Goal: Book appointment/travel/reservation

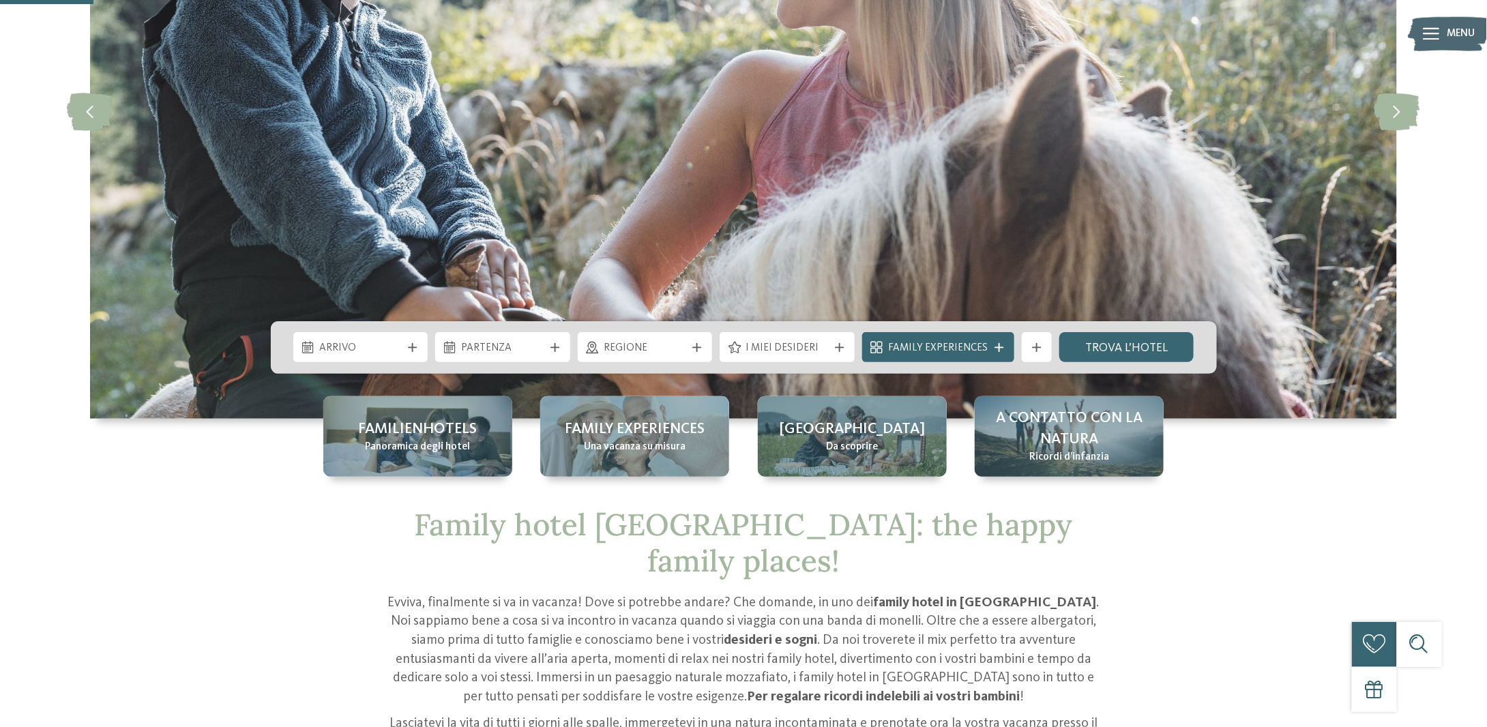
scroll to position [409, 0]
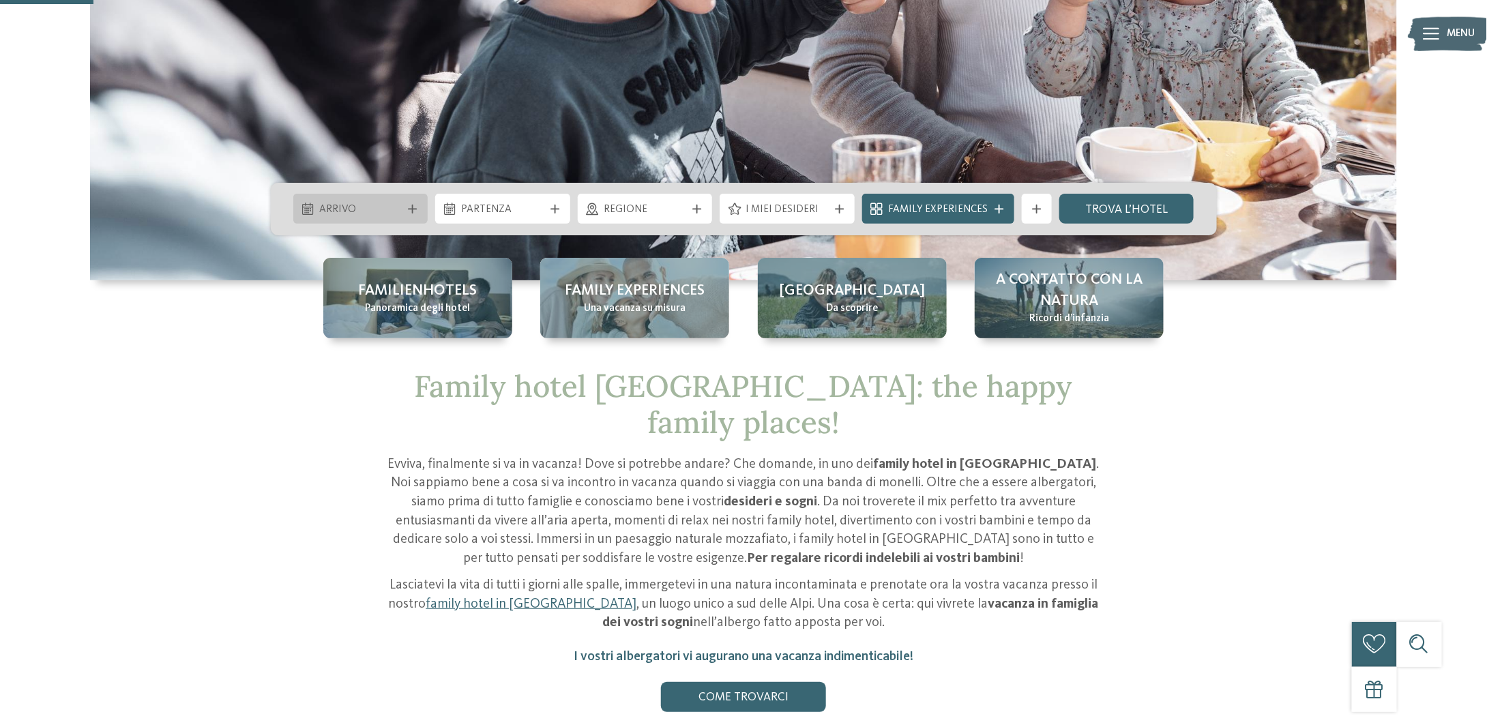
click at [366, 219] on div "Arrivo" at bounding box center [360, 209] width 135 height 30
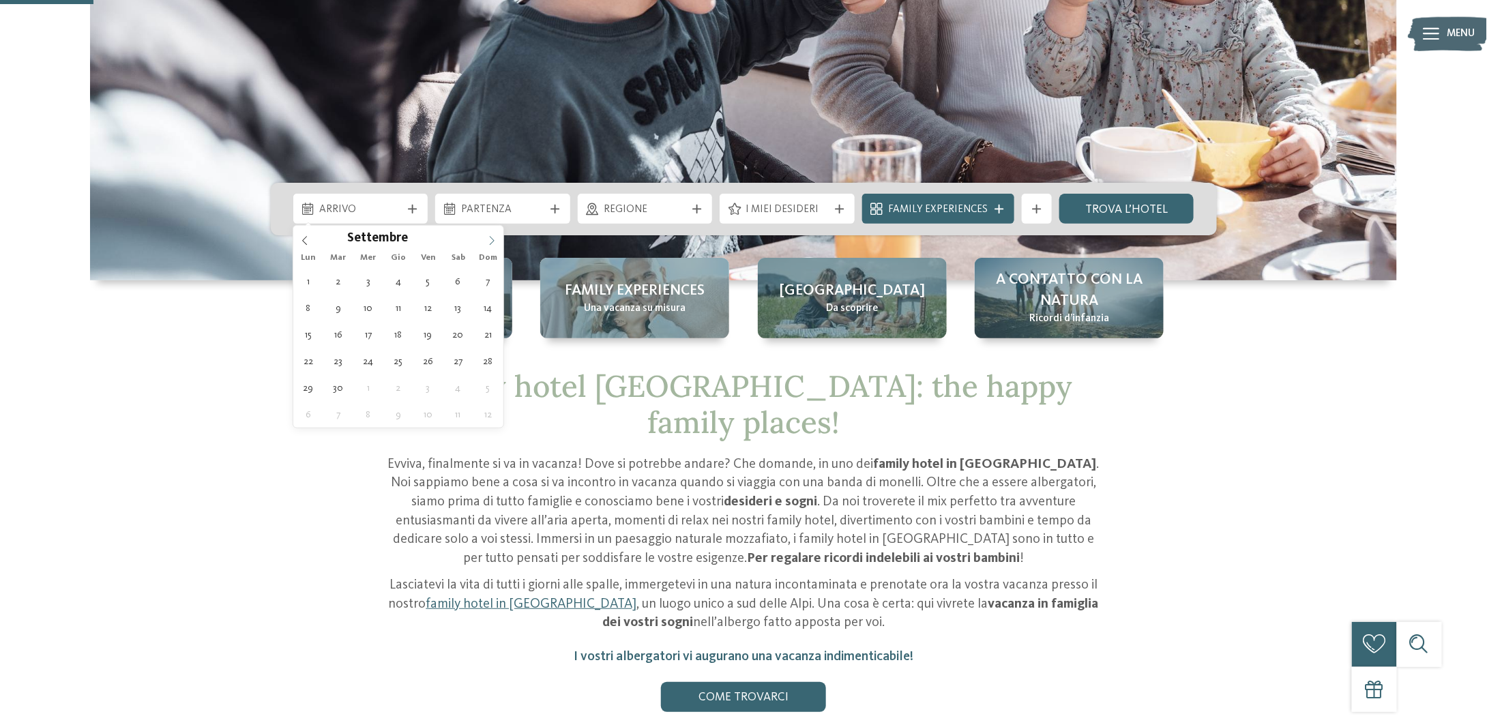
click at [490, 245] on icon at bounding box center [492, 241] width 10 height 10
type div "27.12.2025"
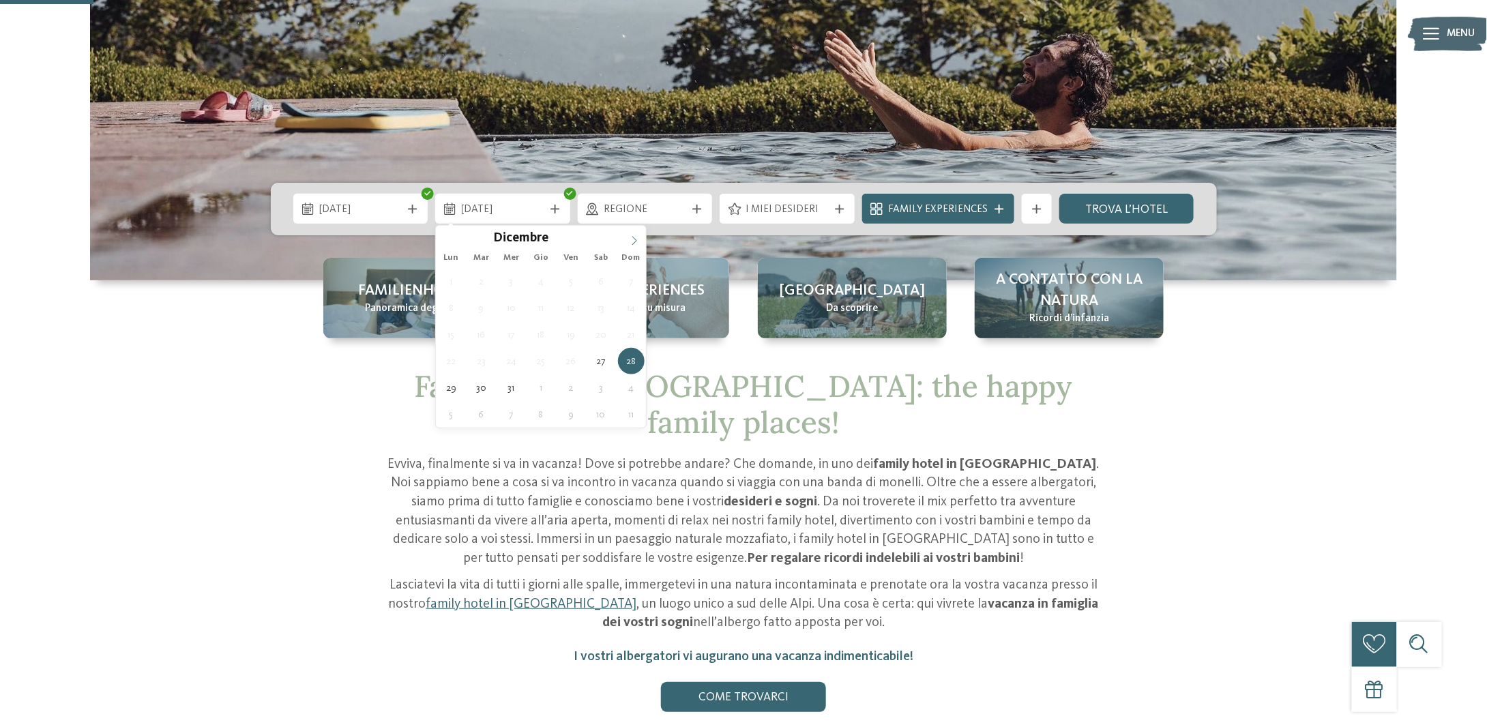
type input "****"
click at [629, 239] on icon at bounding box center [634, 241] width 10 height 10
type div "03.01.2026"
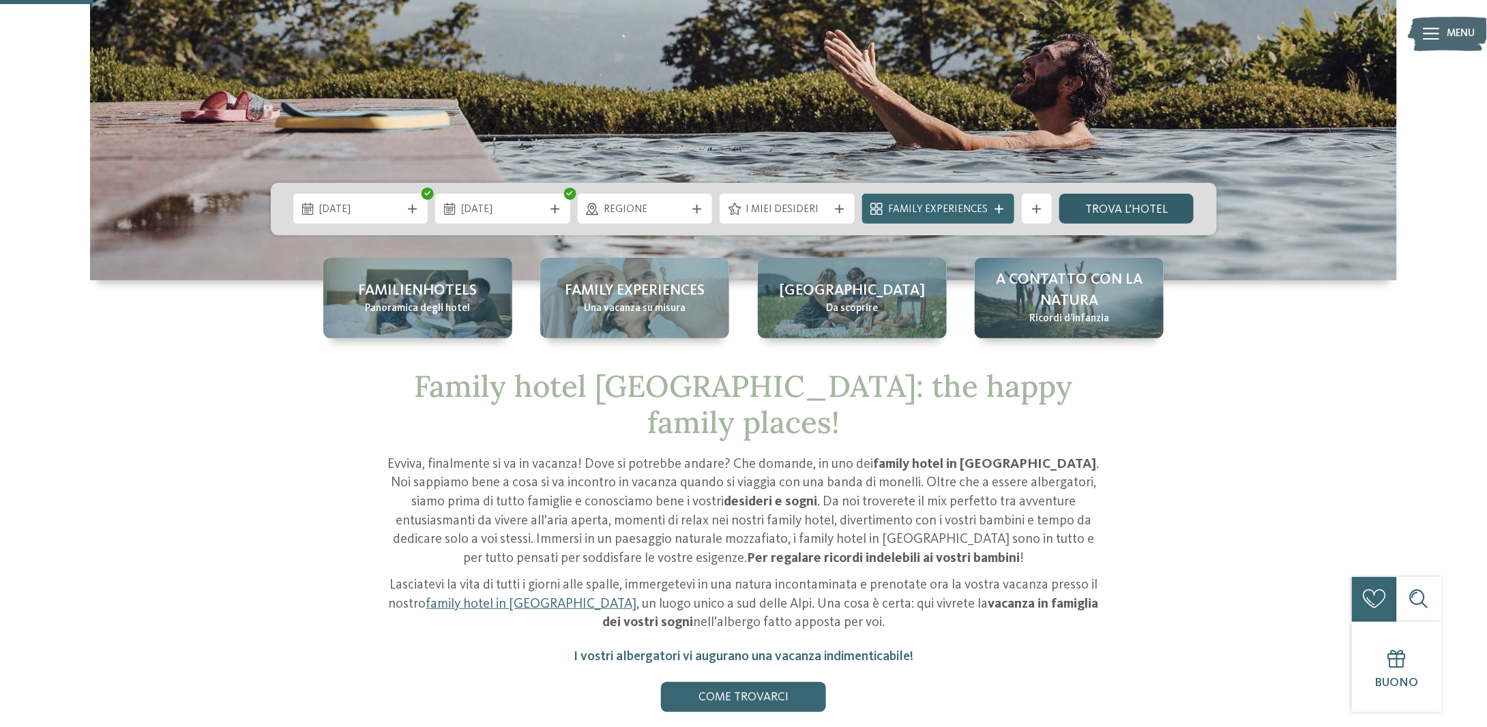
click at [1129, 216] on link "trova l’hotel" at bounding box center [1126, 209] width 135 height 30
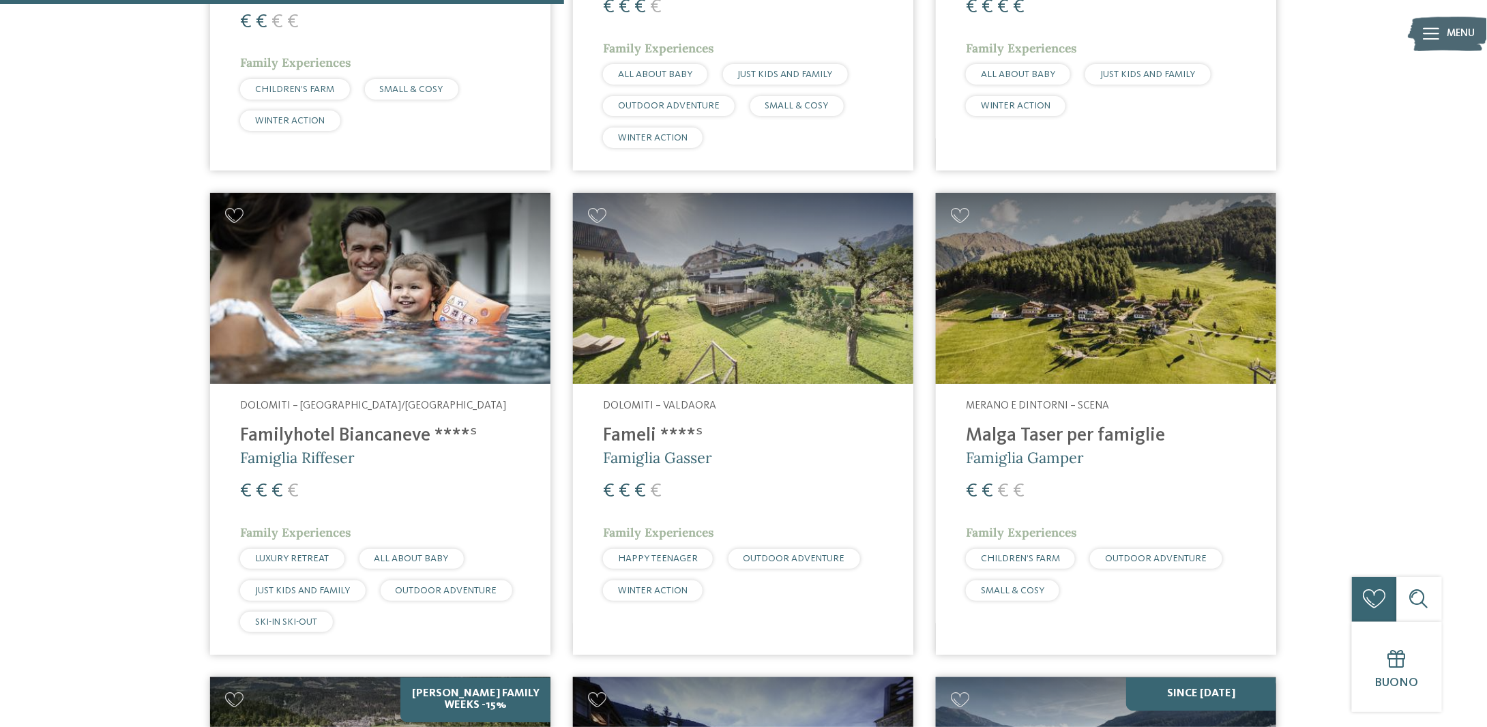
scroll to position [1386, 0]
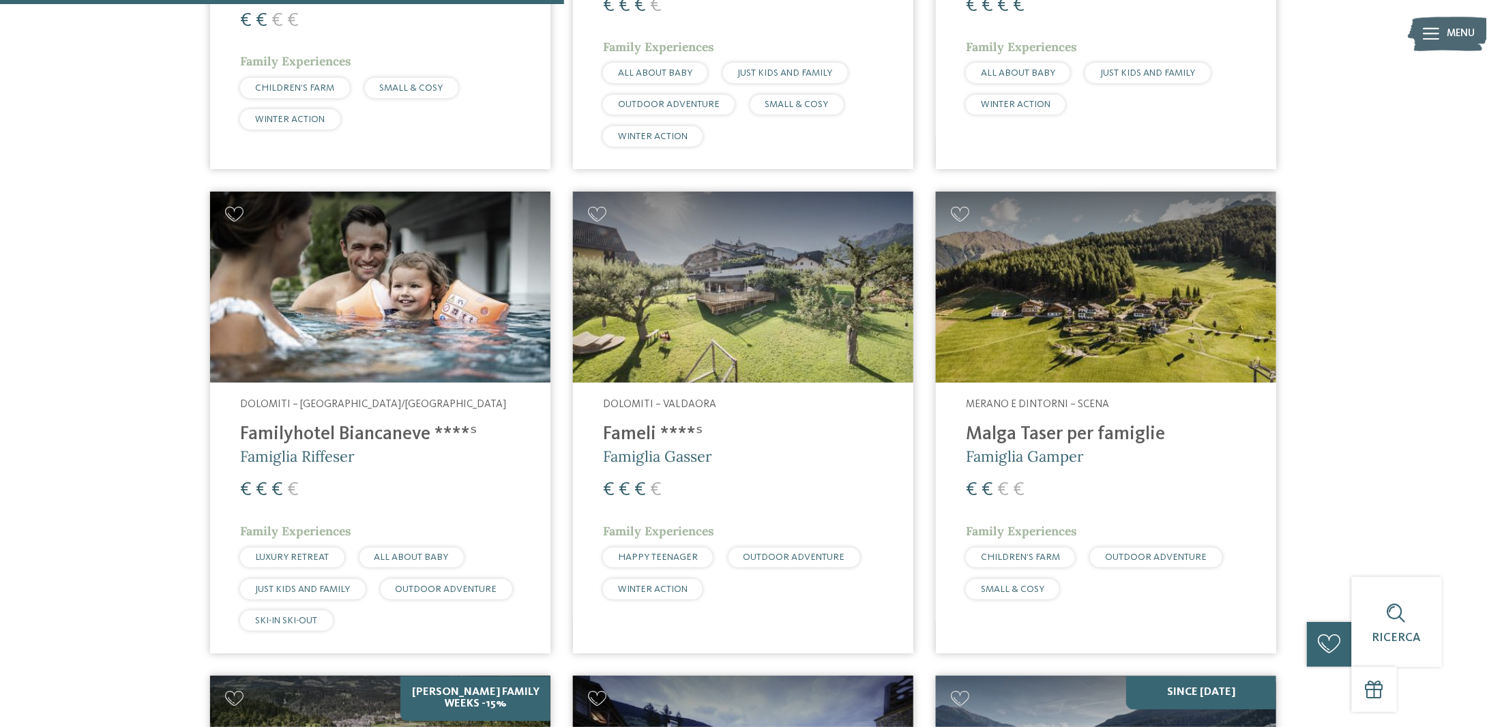
click at [467, 308] on img at bounding box center [380, 288] width 340 height 192
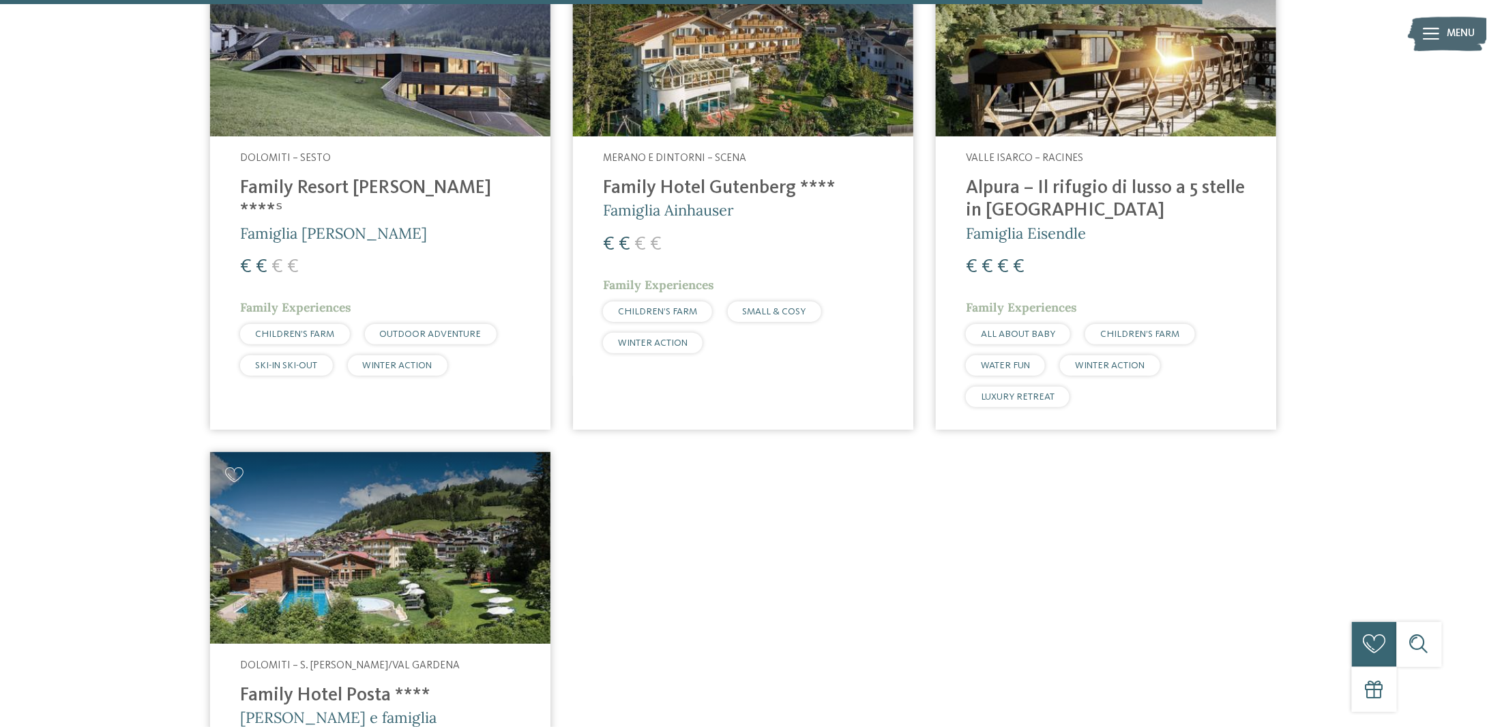
scroll to position [2954, 0]
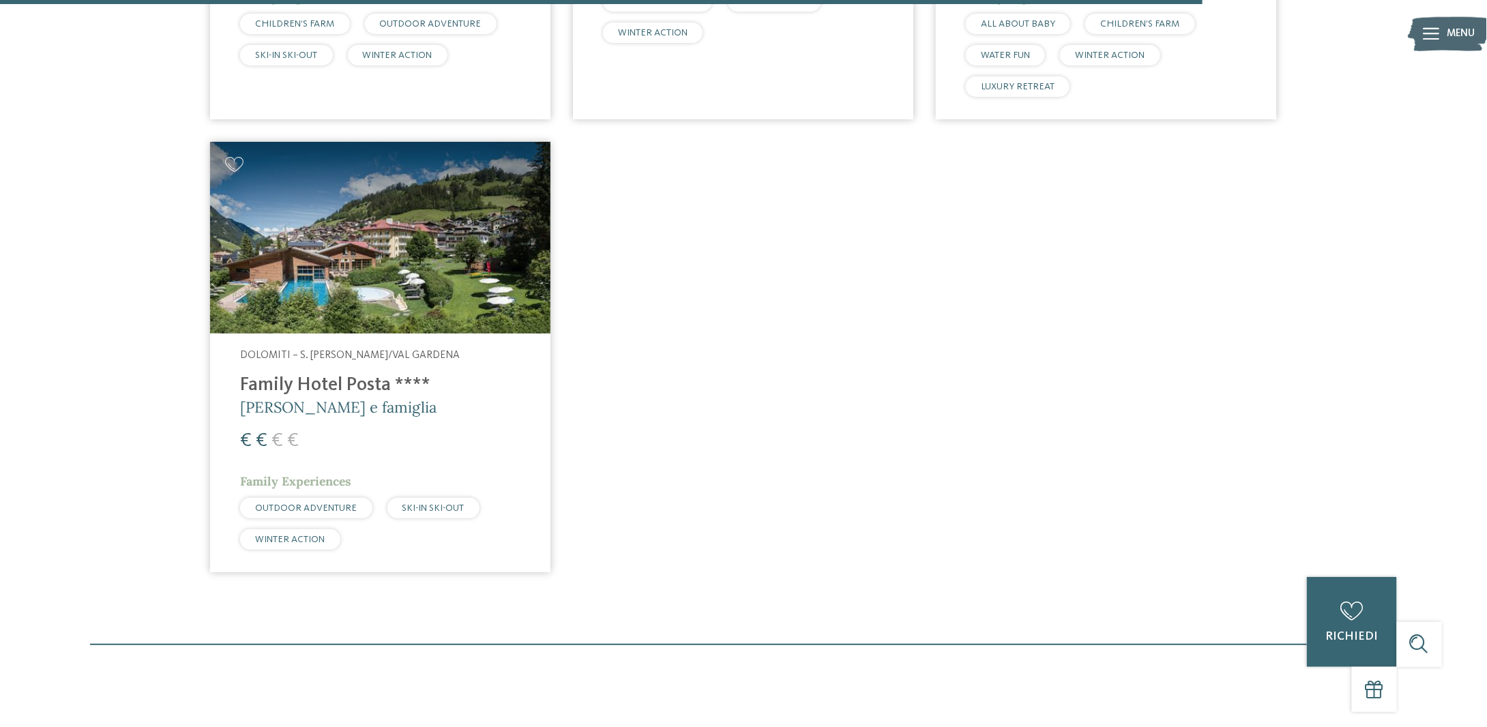
click at [468, 297] on img at bounding box center [380, 238] width 340 height 192
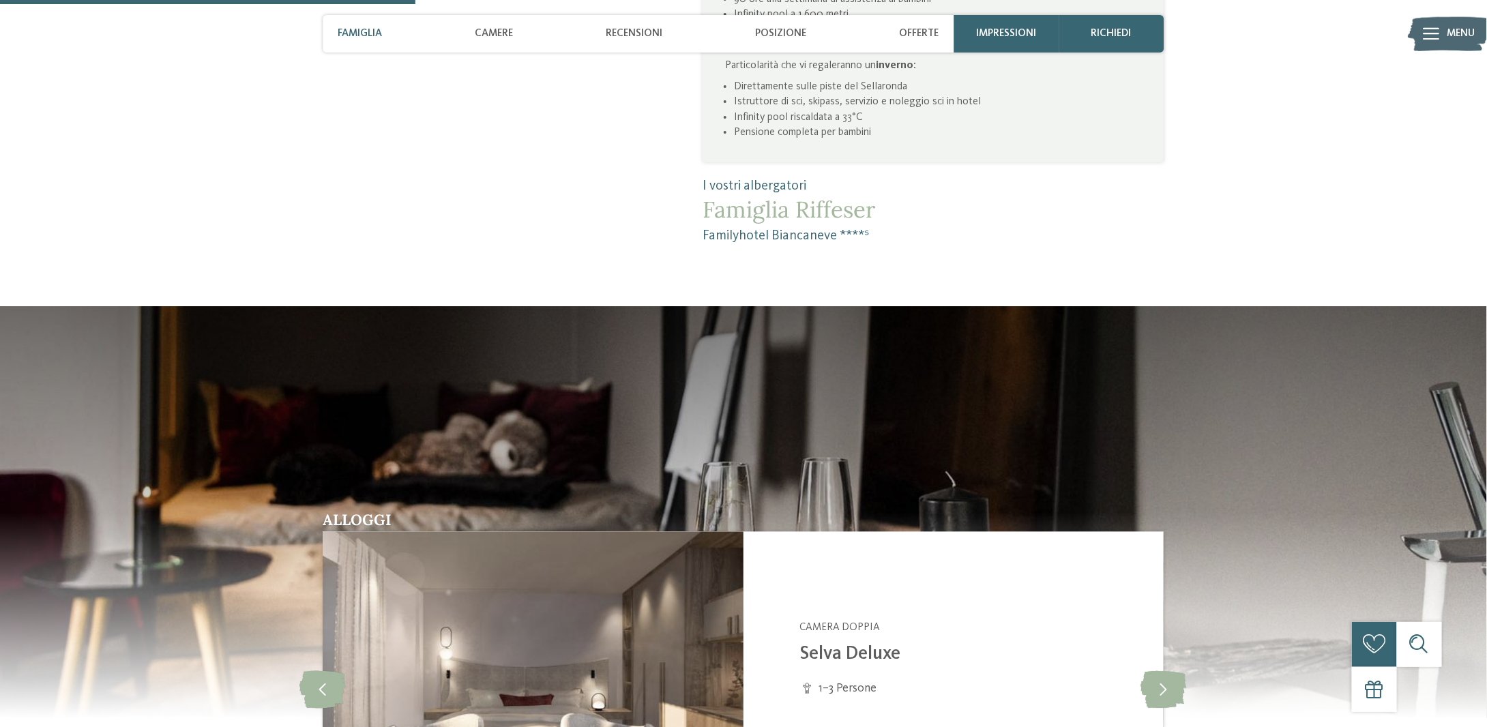
scroll to position [1159, 0]
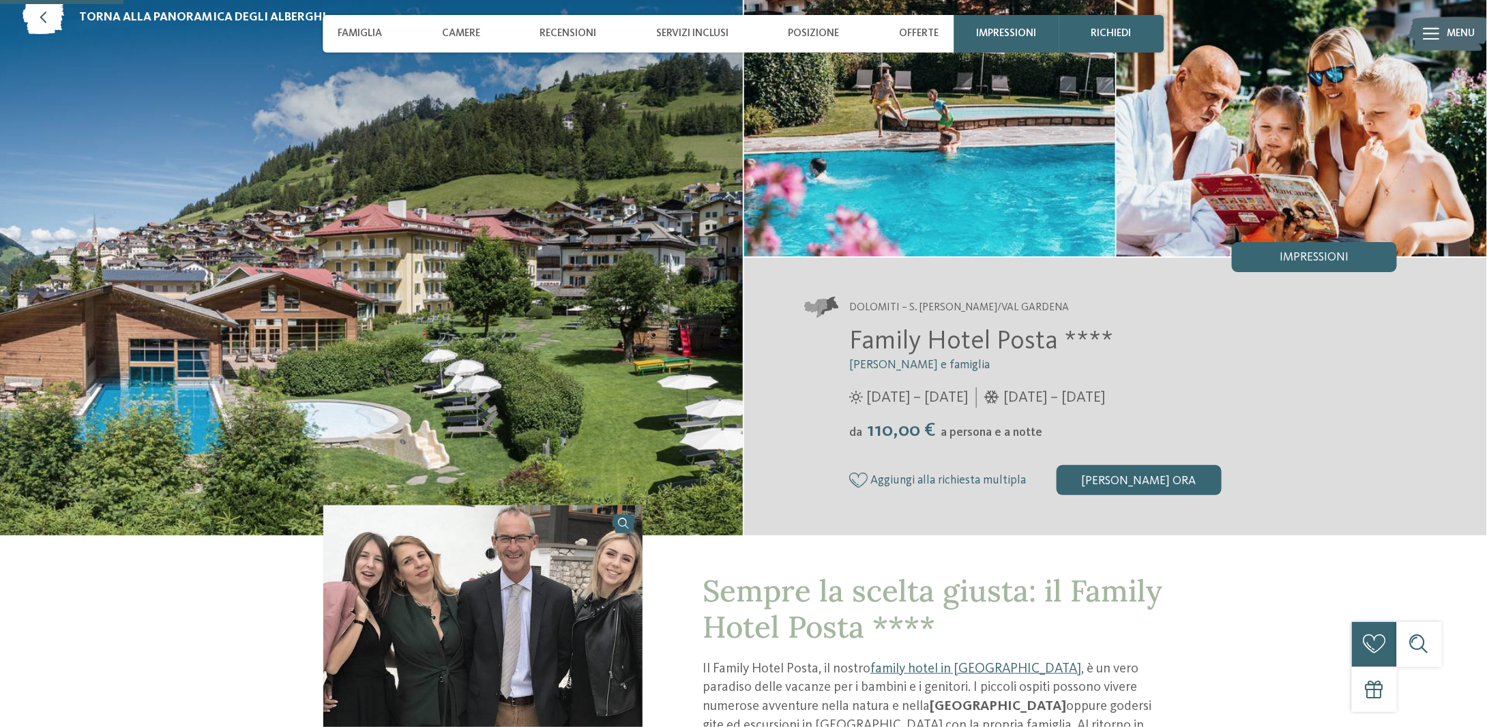
scroll to position [409, 0]
